Goal: Information Seeking & Learning: Learn about a topic

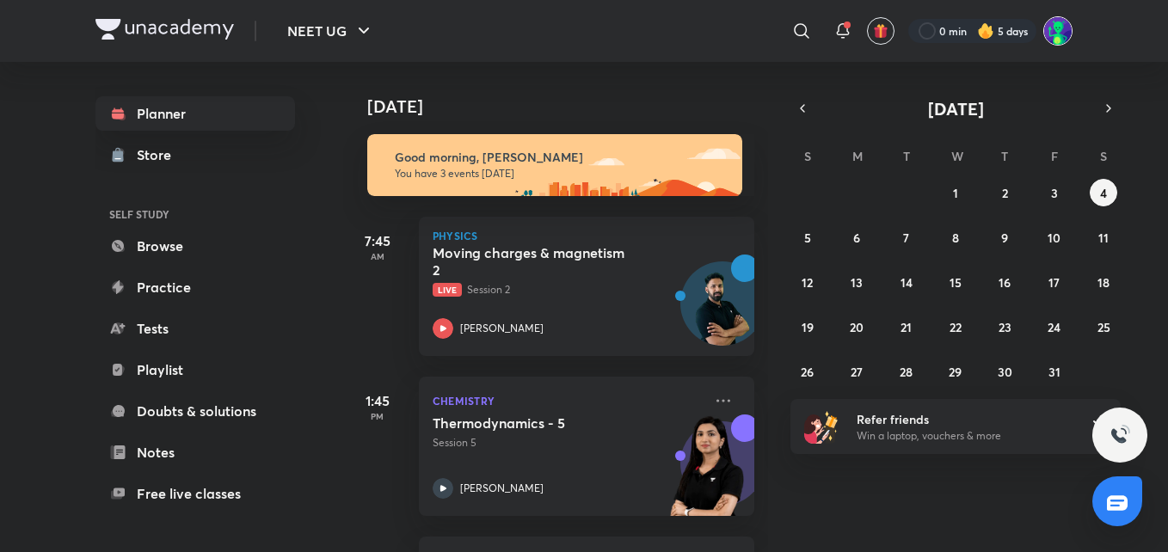
click at [1065, 32] on img at bounding box center [1058, 30] width 29 height 29
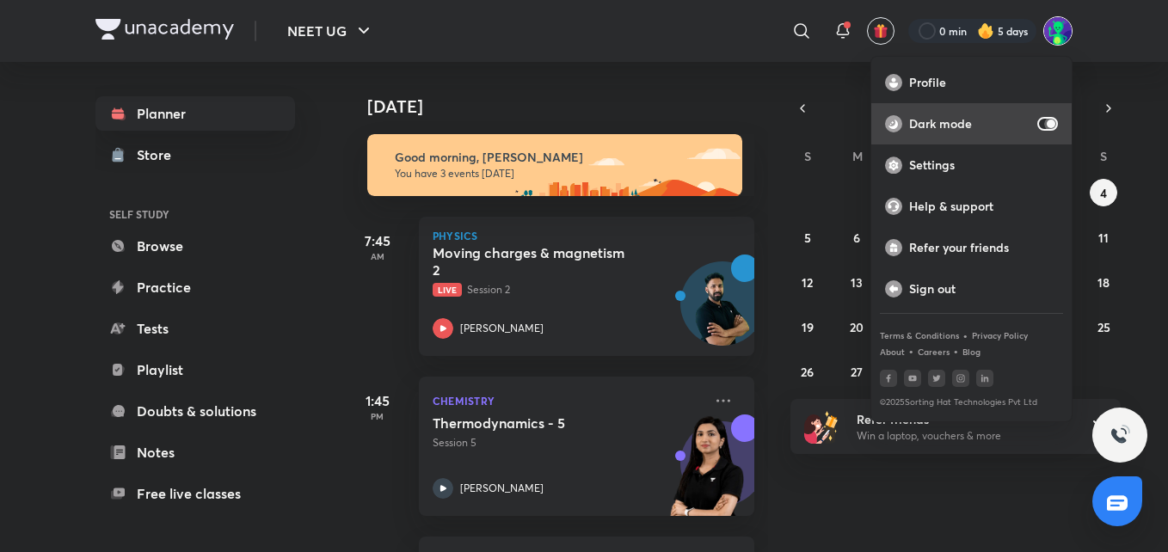
click at [1055, 123] on input "checkbox" at bounding box center [1051, 124] width 41 height 14
checkbox input "false"
